Goal: Check status: Check status

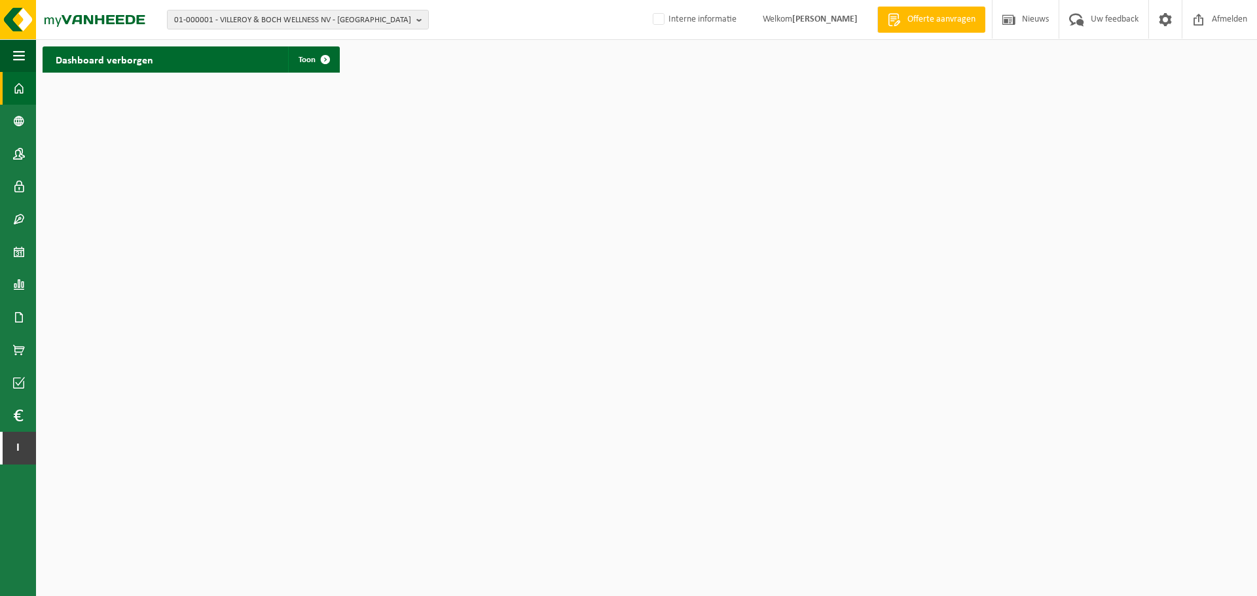
click at [251, 9] on div "01-000001 - VILLEROY & BOCH WELLNESS NV - ROESELARE 01-000001 - VILLEROY & BOCH…" at bounding box center [628, 20] width 1257 height 40
click at [243, 20] on span "01-000001 - VILLEROY & BOCH WELLNESS NV - ROESELARE" at bounding box center [292, 20] width 237 height 20
click at [289, 21] on span "01-000001 - VILLEROY & BOCH WELLNESS NV - ROESELARE" at bounding box center [292, 20] width 237 height 20
click at [220, 30] on div "01-000001 - VILLEROY & BOCH WELLNESS NV - ROESELARE 01-000001 - VILLEROY & BOCH…" at bounding box center [628, 20] width 1257 height 40
click at [220, 24] on span "01-000001 - VILLEROY & BOCH WELLNESS NV - ROESELARE" at bounding box center [292, 20] width 237 height 20
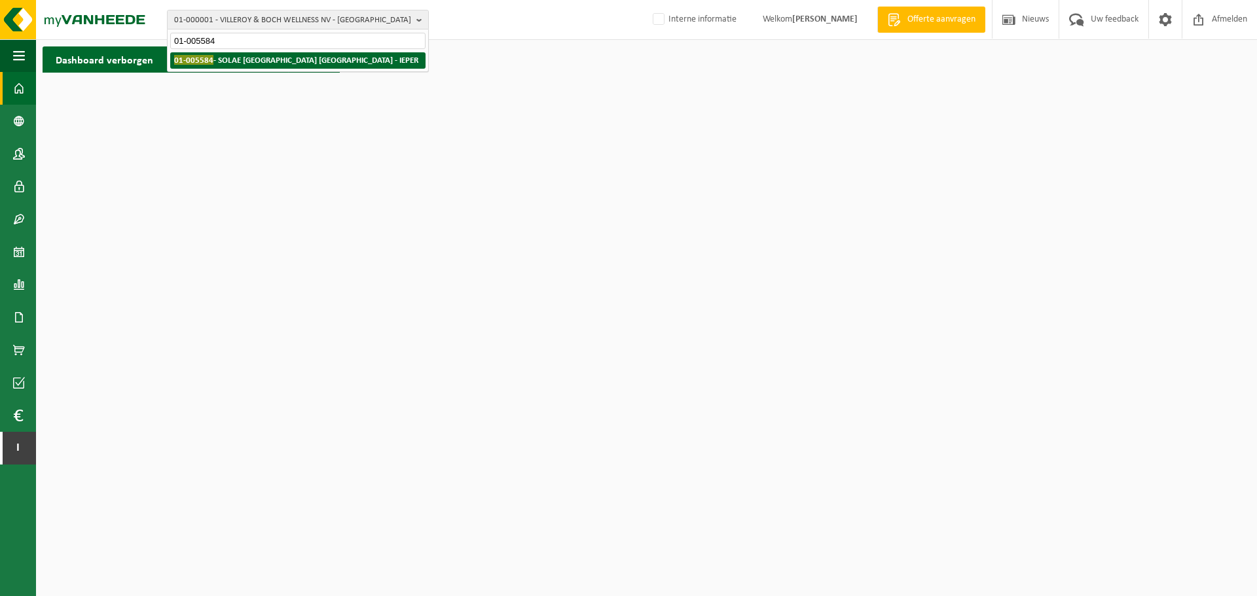
type input "01-005584"
click at [204, 56] on span "01-005584" at bounding box center [193, 60] width 39 height 10
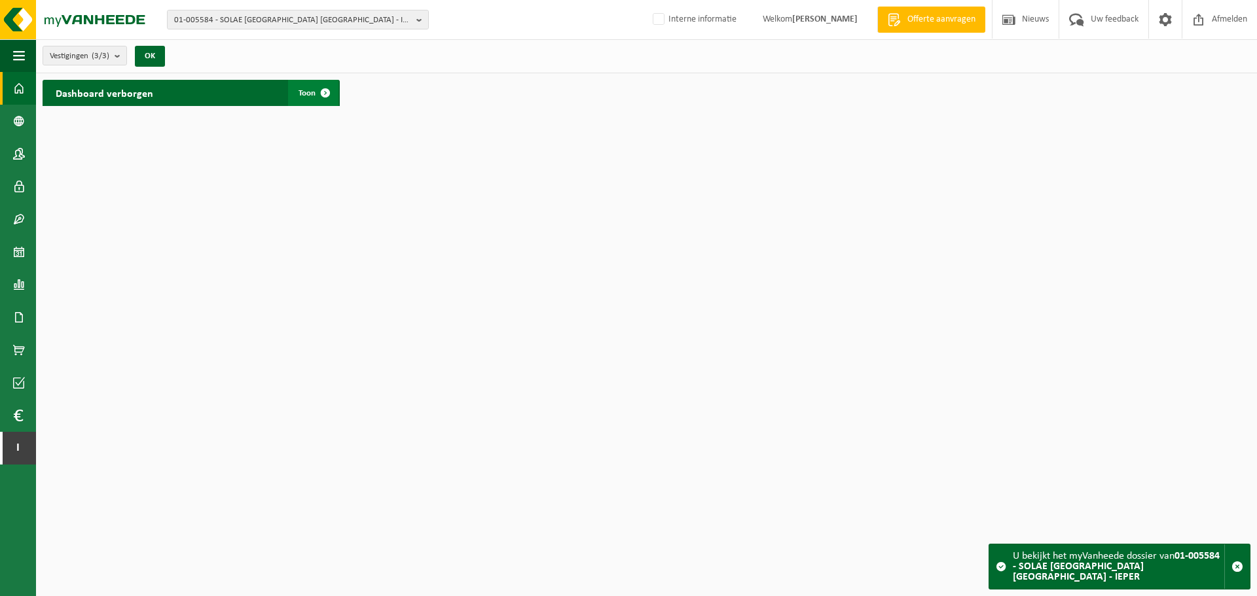
click at [327, 89] on span at bounding box center [325, 93] width 26 height 26
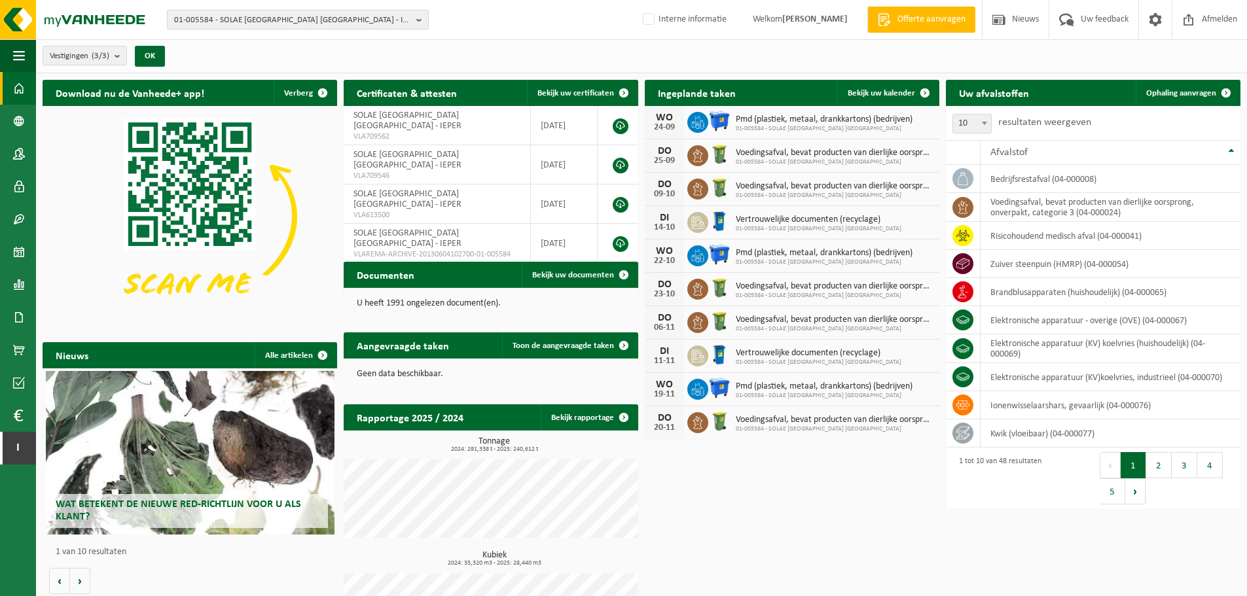
click at [343, 16] on span "01-005584 - SOLAE [GEOGRAPHIC_DATA] [GEOGRAPHIC_DATA] - IEPER" at bounding box center [292, 20] width 237 height 20
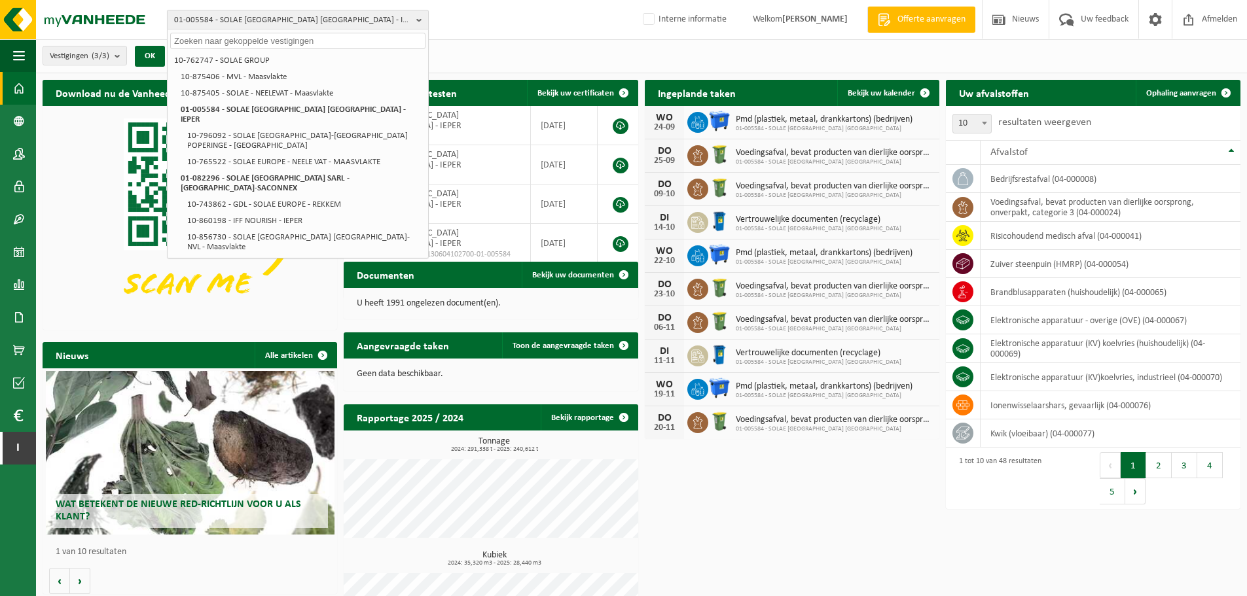
click at [322, 22] on span "01-005584 - SOLAE [GEOGRAPHIC_DATA] [GEOGRAPHIC_DATA] - IEPER" at bounding box center [292, 20] width 237 height 20
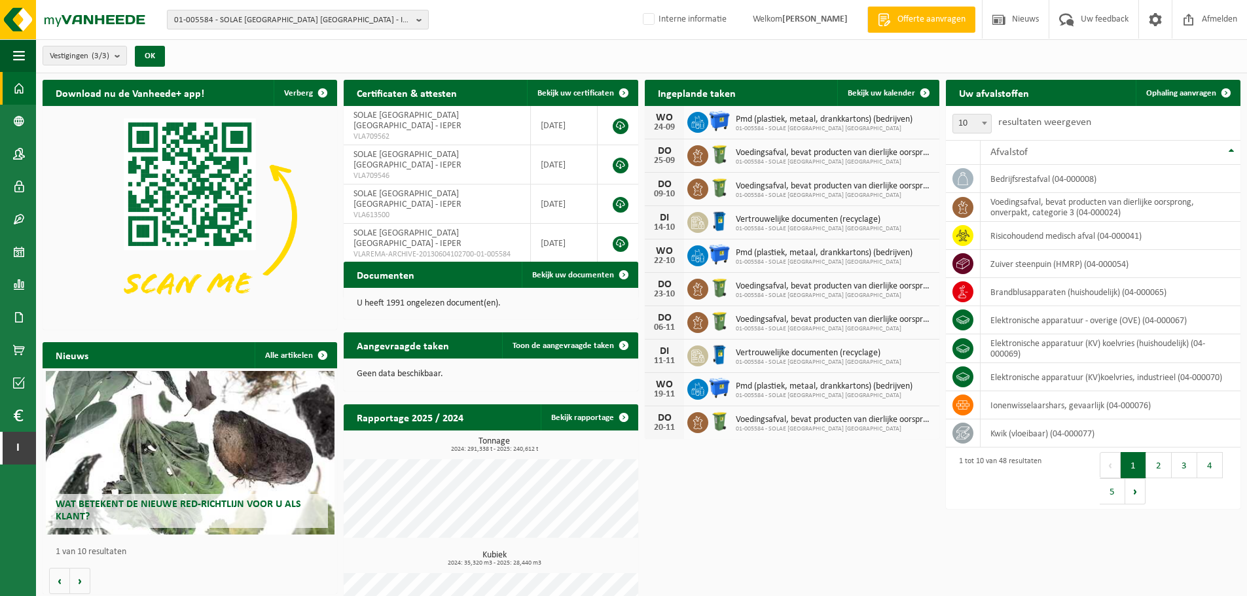
click at [312, 23] on span "01-005584 - SOLAE [GEOGRAPHIC_DATA] [GEOGRAPHIC_DATA] - IEPER" at bounding box center [292, 20] width 237 height 20
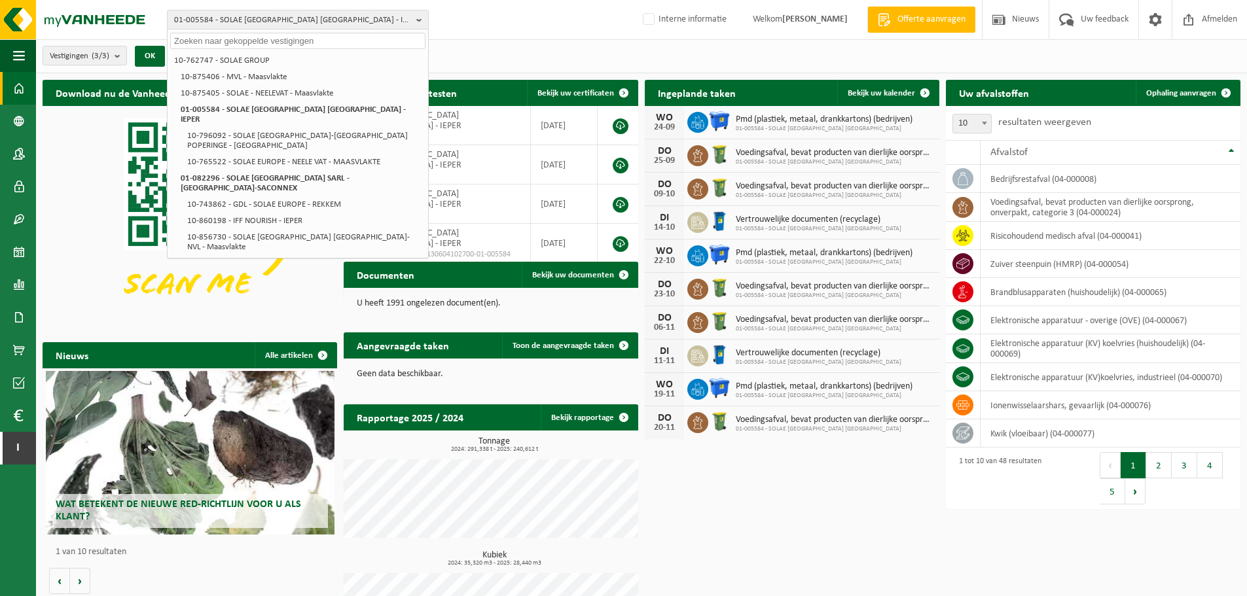
click at [259, 44] on input "text" at bounding box center [297, 41] width 255 height 16
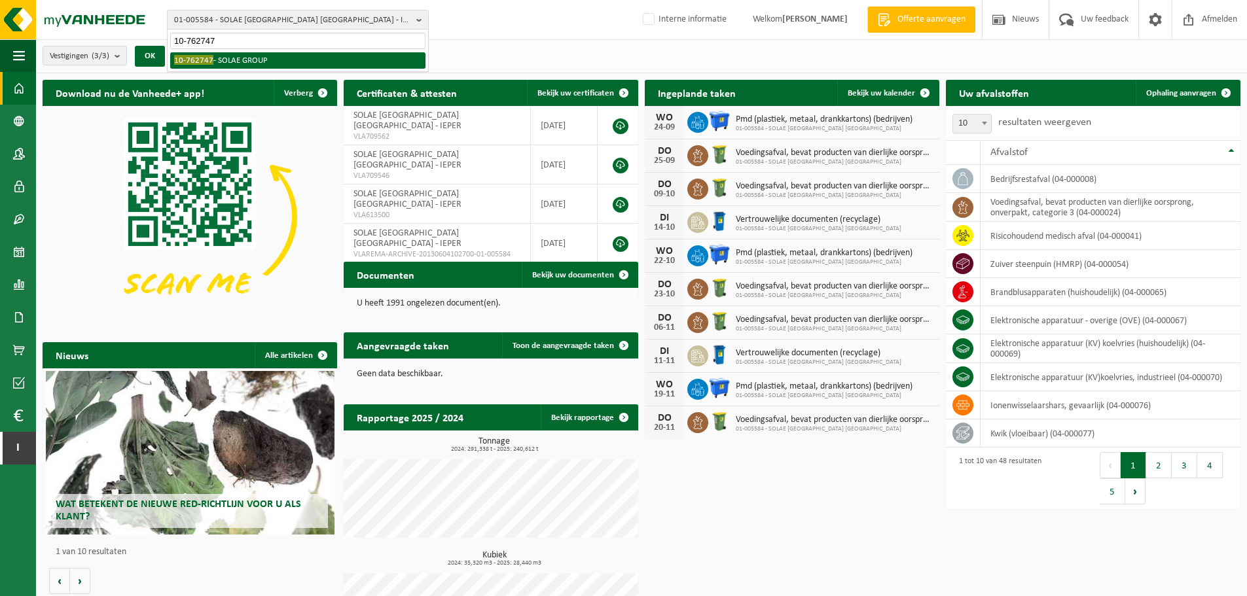
type input "10-762747"
click at [238, 63] on li "10-762747 - SOLAE GROUP" at bounding box center [297, 60] width 255 height 16
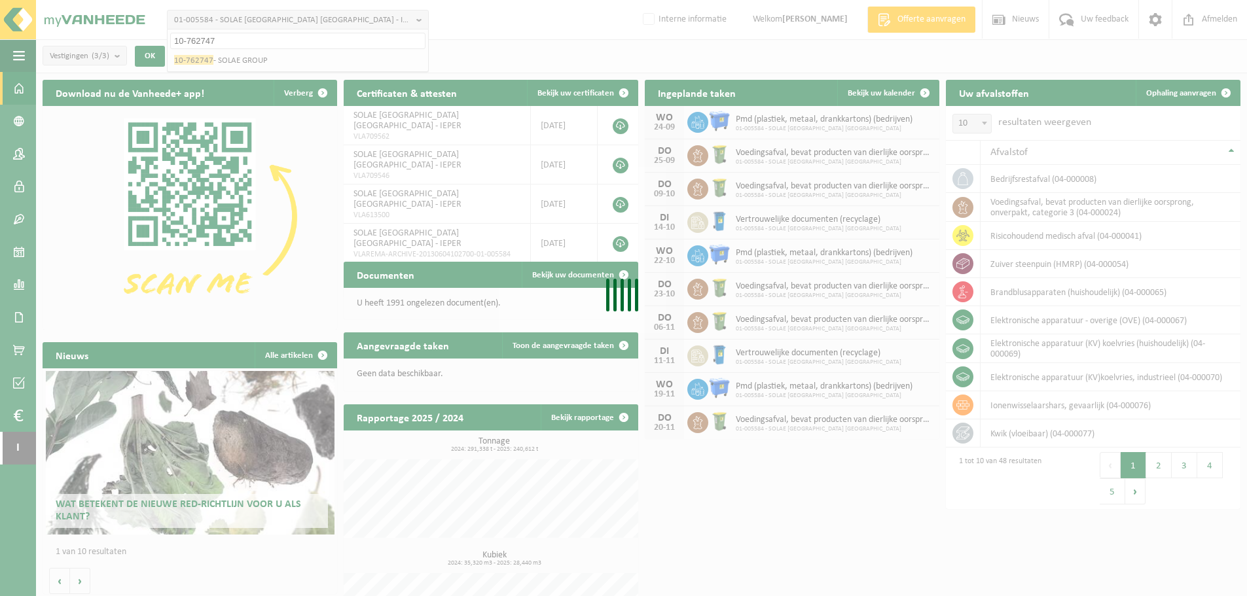
click at [242, 29] on div "Even geduld. Door de grote hoeveelheid gegevens duurt het laden even." at bounding box center [623, 298] width 1247 height 596
click at [433, 5] on div "Even geduld. Door de grote hoeveelheid gegevens duurt het laden even." at bounding box center [623, 298] width 1247 height 596
click at [215, 20] on div "Even geduld. Door de grote hoeveelheid gegevens duurt het laden even." at bounding box center [623, 298] width 1247 height 596
click at [225, 20] on div "Even geduld. Door de grote hoeveelheid gegevens duurt het laden even." at bounding box center [623, 298] width 1247 height 596
drag, startPoint x: 368, startPoint y: 67, endPoint x: 336, endPoint y: 64, distance: 32.8
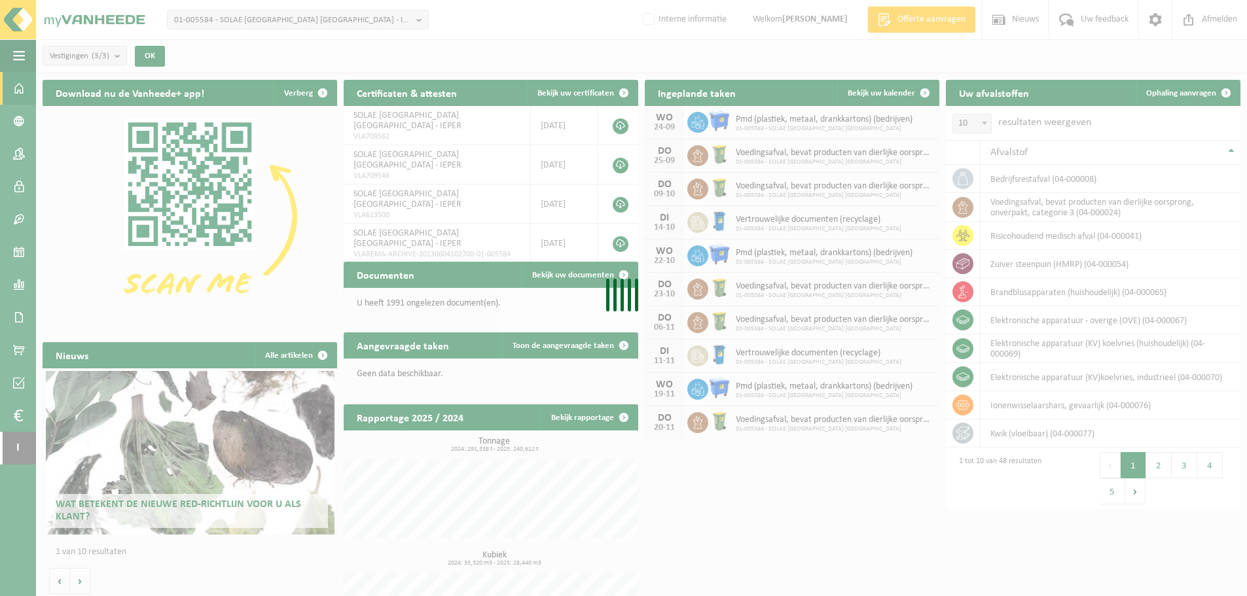
click at [366, 66] on div "Even geduld. Door de grote hoeveelheid gegevens duurt het laden even." at bounding box center [623, 298] width 1247 height 596
drag, startPoint x: 340, startPoint y: 37, endPoint x: 351, endPoint y: 17, distance: 23.5
click at [339, 37] on div "Even geduld. Door de grote hoeveelheid gegevens duurt het laden even." at bounding box center [623, 298] width 1247 height 596
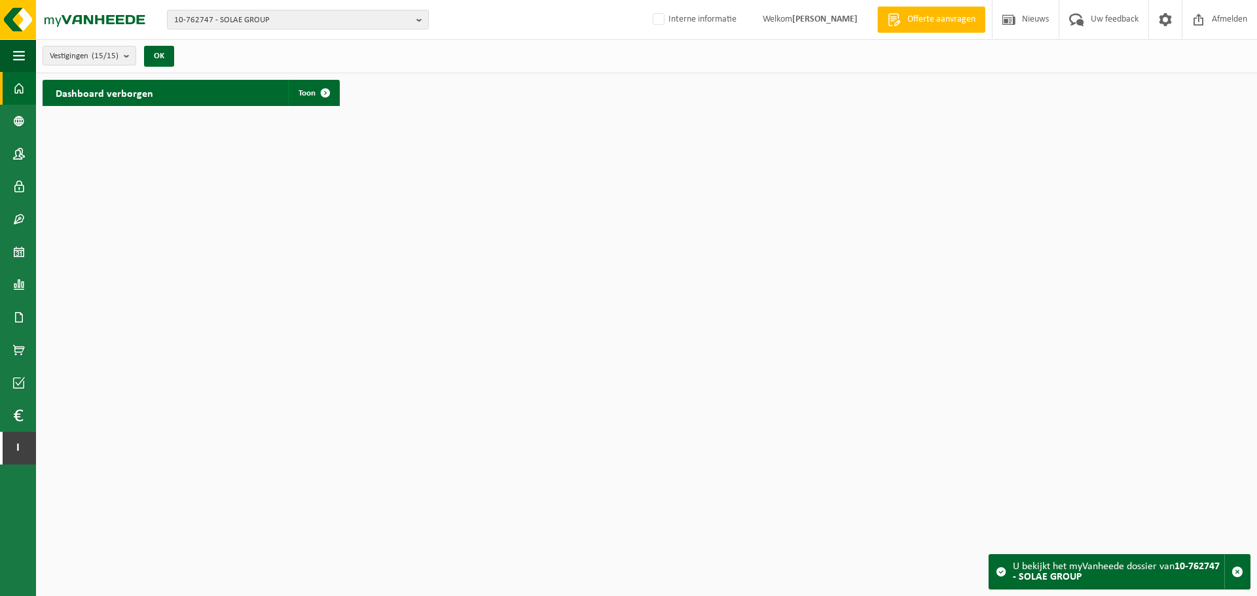
click at [118, 84] on h2 "Dashboard verborgen" at bounding box center [105, 93] width 124 height 26
click at [122, 94] on h2 "Dashboard verborgen" at bounding box center [105, 93] width 124 height 26
click at [325, 89] on span at bounding box center [325, 93] width 26 height 26
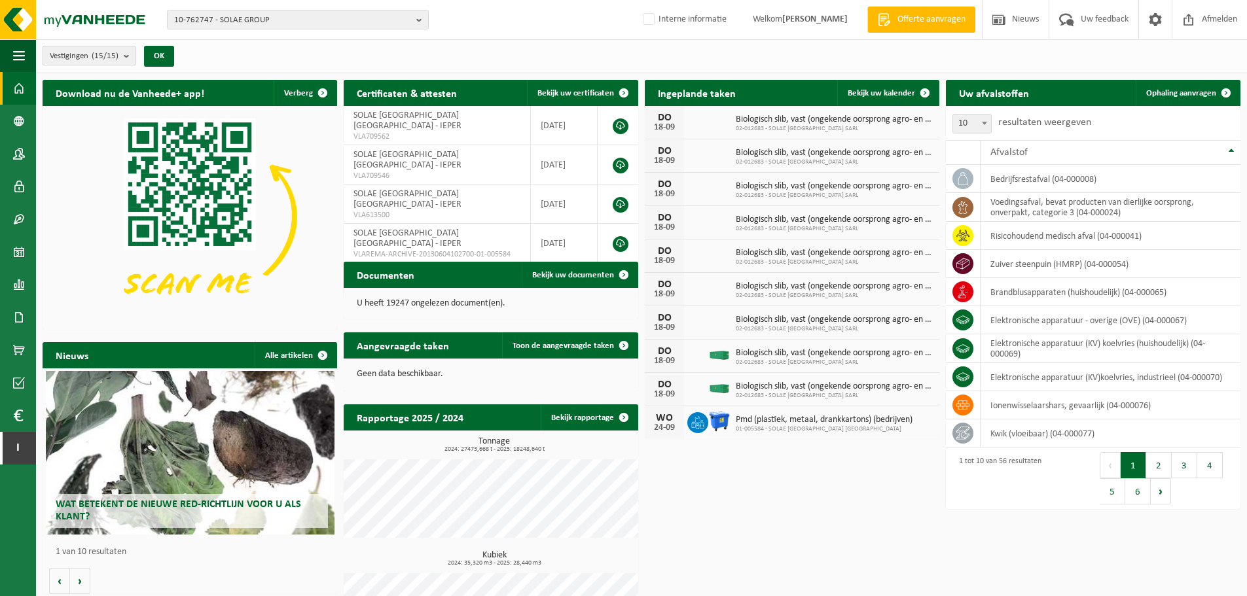
click at [122, 62] on button "Vestigingen (15/15)" at bounding box center [90, 56] width 94 height 20
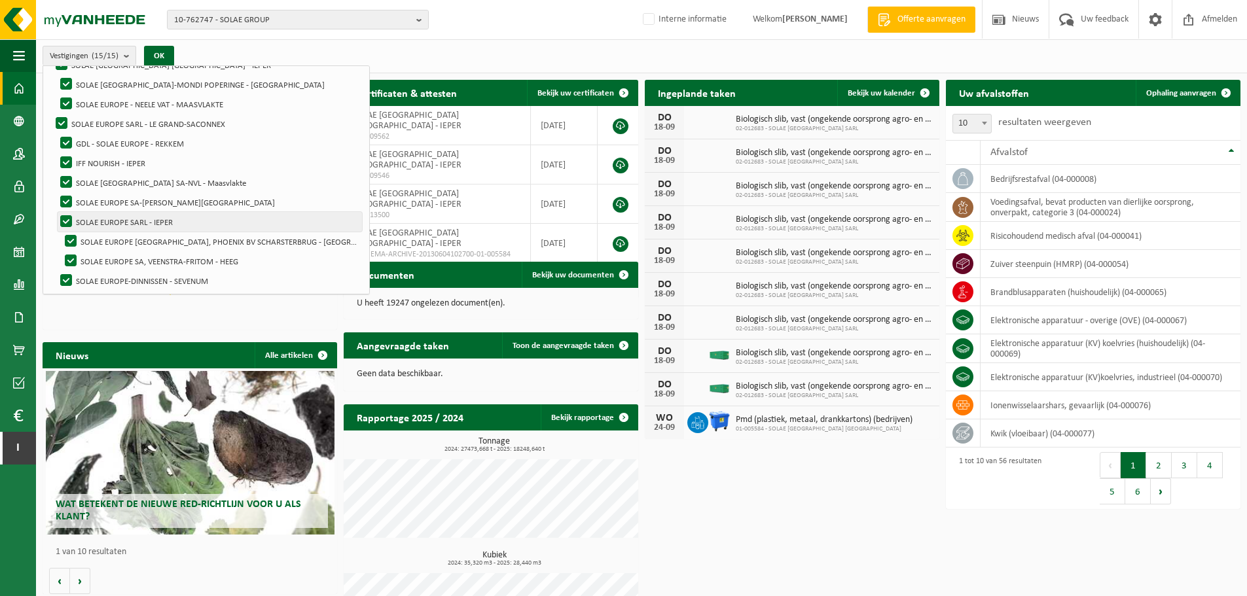
scroll to position [144, 0]
click at [166, 53] on button "OK" at bounding box center [159, 56] width 30 height 21
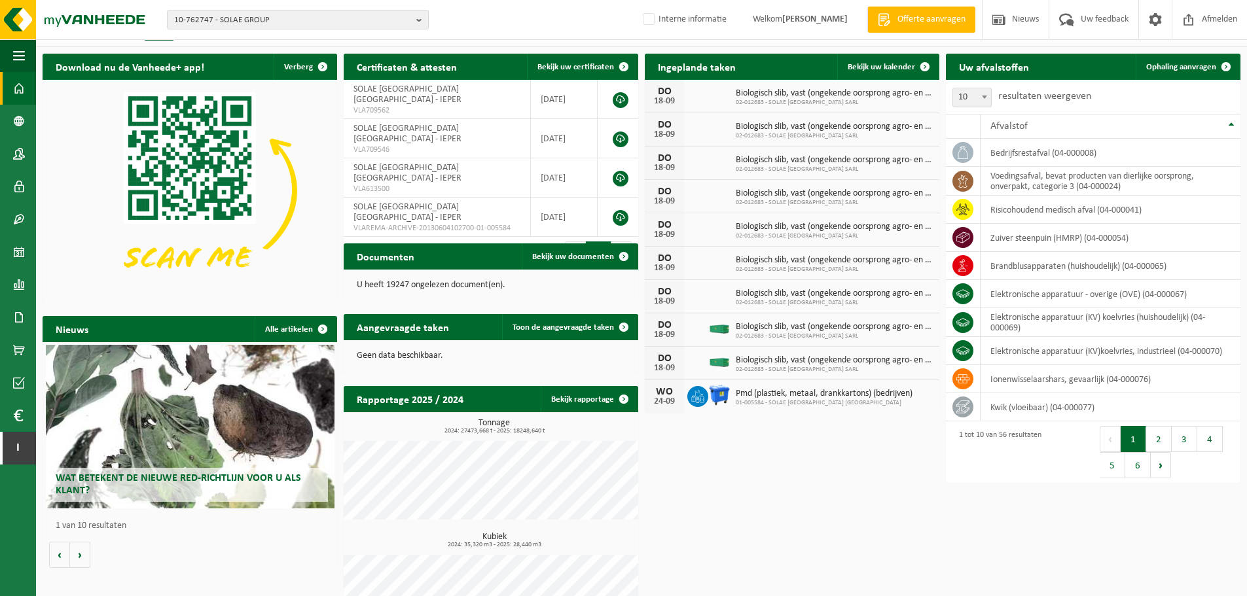
scroll to position [0, 0]
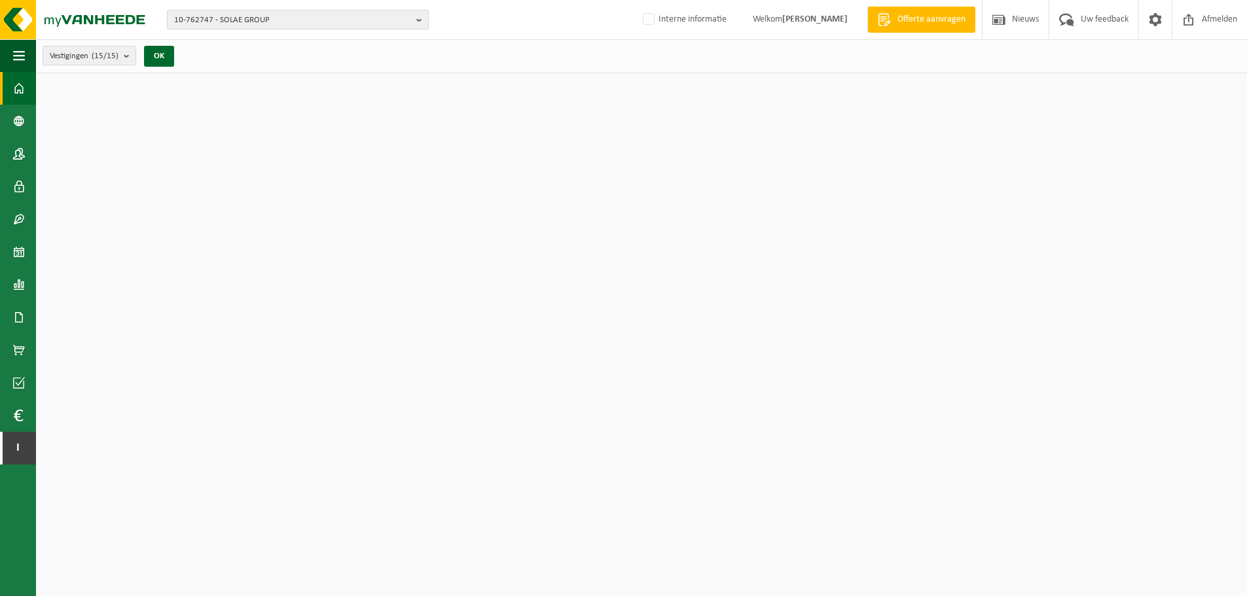
click at [277, 22] on span "10-762747 - SOLAE GROUP" at bounding box center [292, 20] width 237 height 20
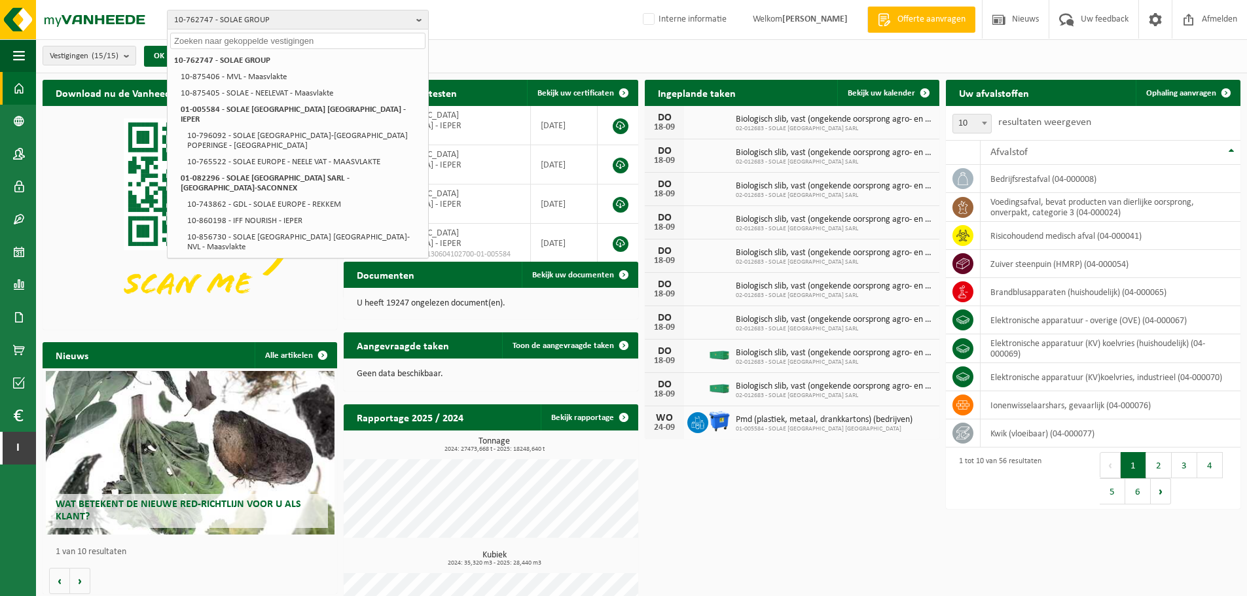
click at [222, 43] on input "text" at bounding box center [297, 41] width 255 height 16
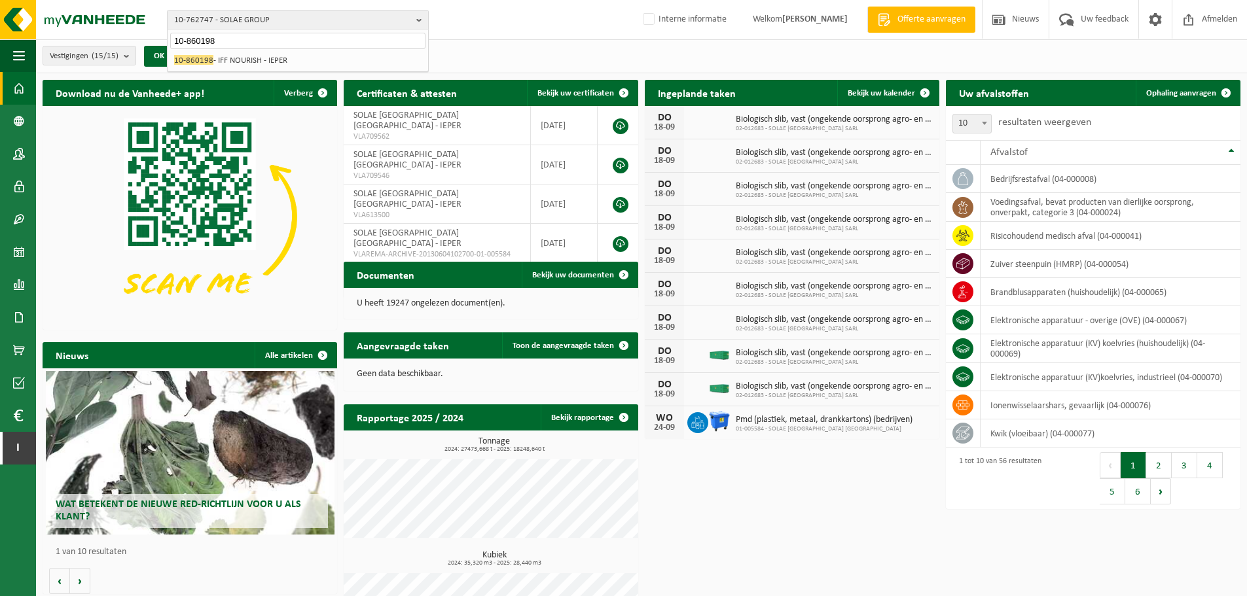
type input "10-860198"
click at [255, 63] on li "10-860198 - IFF NOURISH - IEPER" at bounding box center [297, 60] width 255 height 16
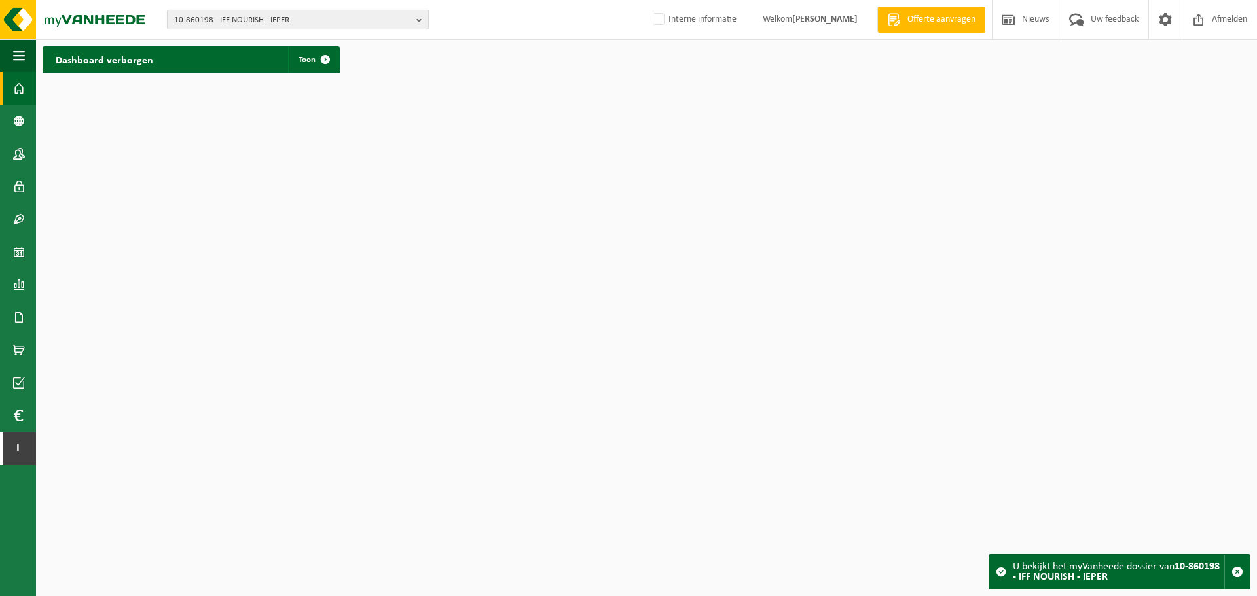
click at [351, 27] on span "10-860198 - IFF NOURISH - IEPER" at bounding box center [292, 20] width 237 height 20
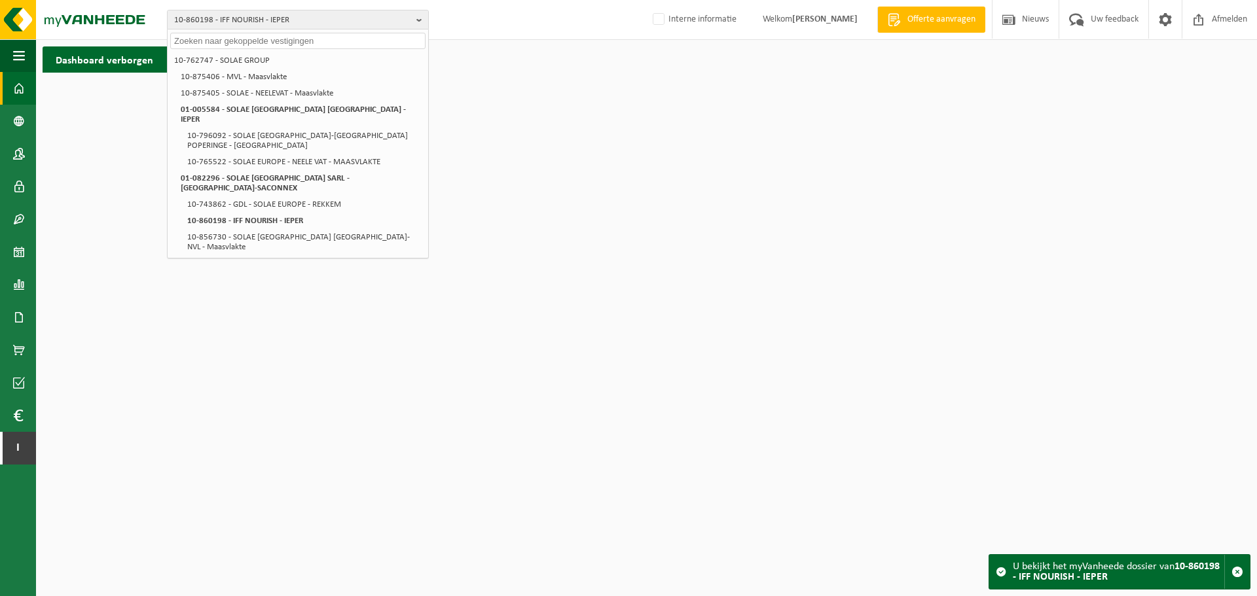
click at [488, 19] on div "10-860198 - IFF NOURISH - IEPER 10-762747 - SOLAE GROUP 10-875406 - MVL - Maasv…" at bounding box center [628, 20] width 1257 height 40
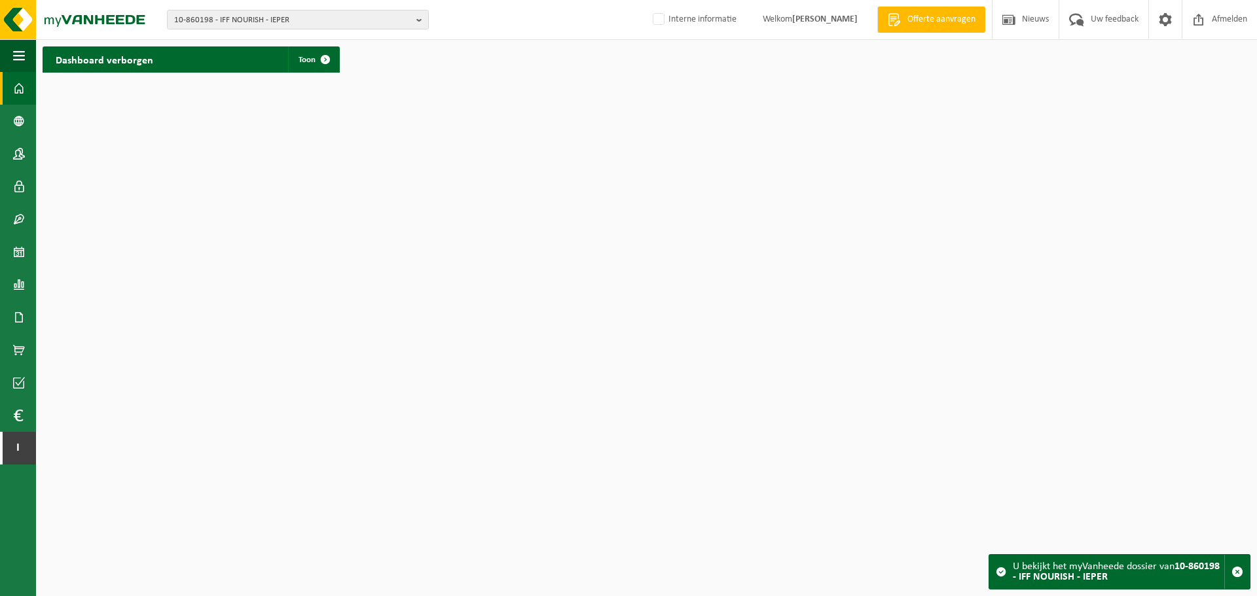
click at [127, 54] on h2 "Dashboard verborgen" at bounding box center [105, 59] width 124 height 26
click at [324, 62] on span at bounding box center [325, 59] width 26 height 26
